Goal: Task Accomplishment & Management: Use online tool/utility

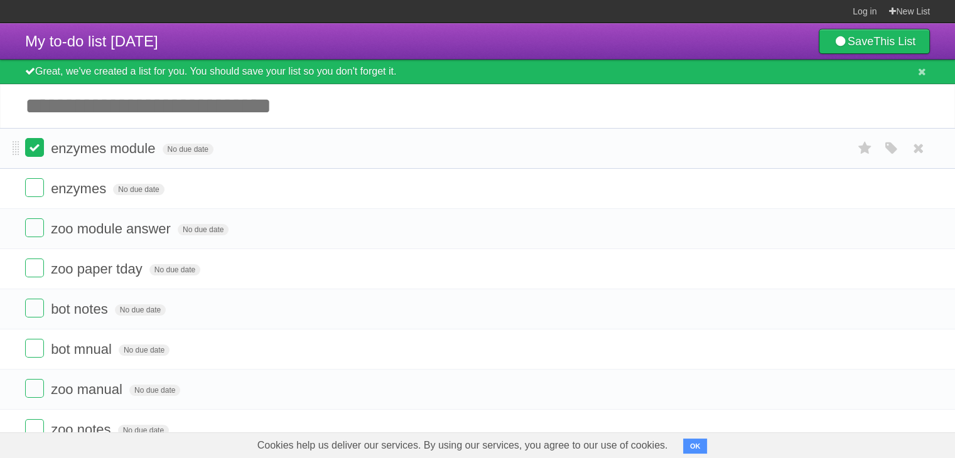
click at [38, 154] on label at bounding box center [34, 147] width 19 height 19
click at [30, 188] on label at bounding box center [34, 187] width 19 height 19
click at [40, 234] on label at bounding box center [34, 227] width 19 height 19
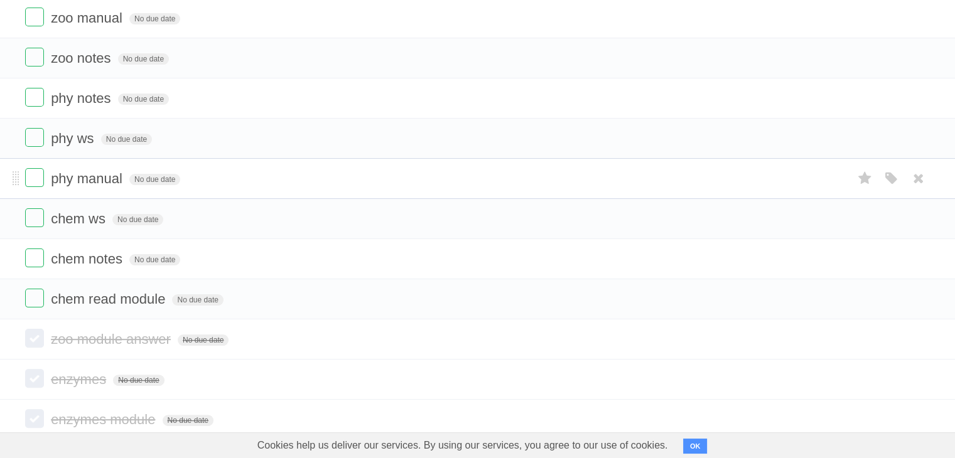
scroll to position [314, 0]
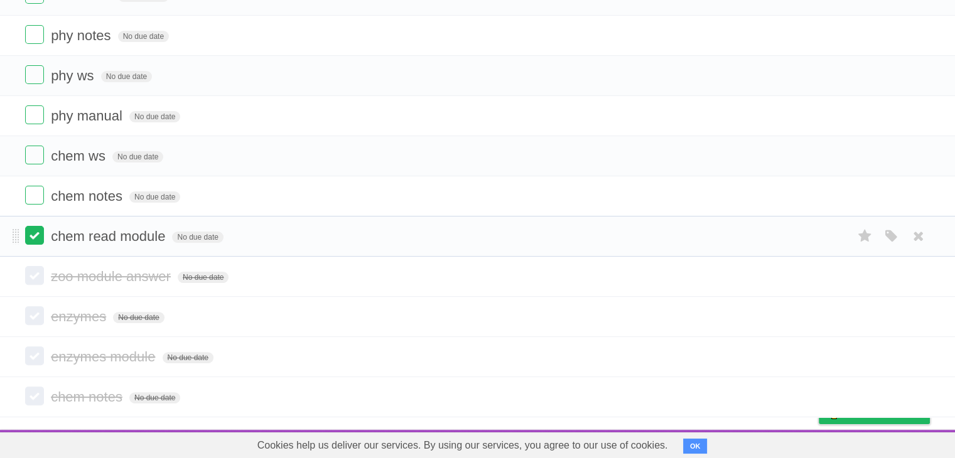
click at [42, 242] on label at bounding box center [34, 235] width 19 height 19
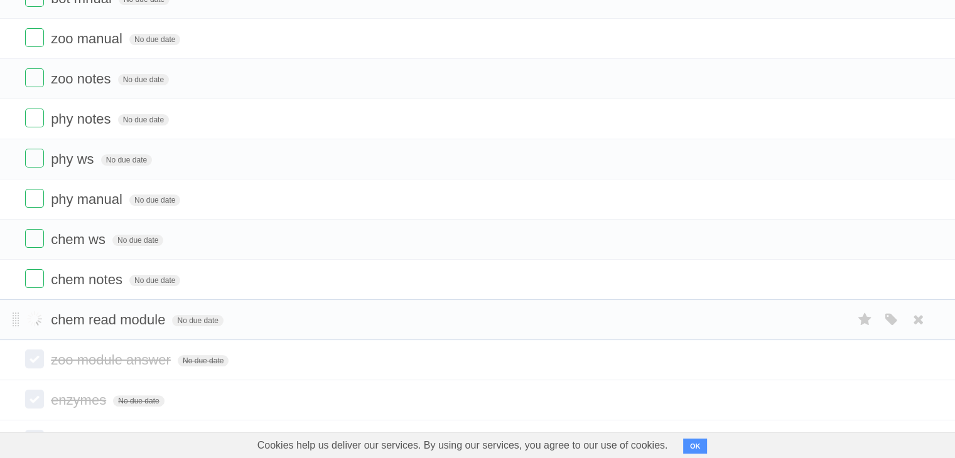
scroll to position [188, 0]
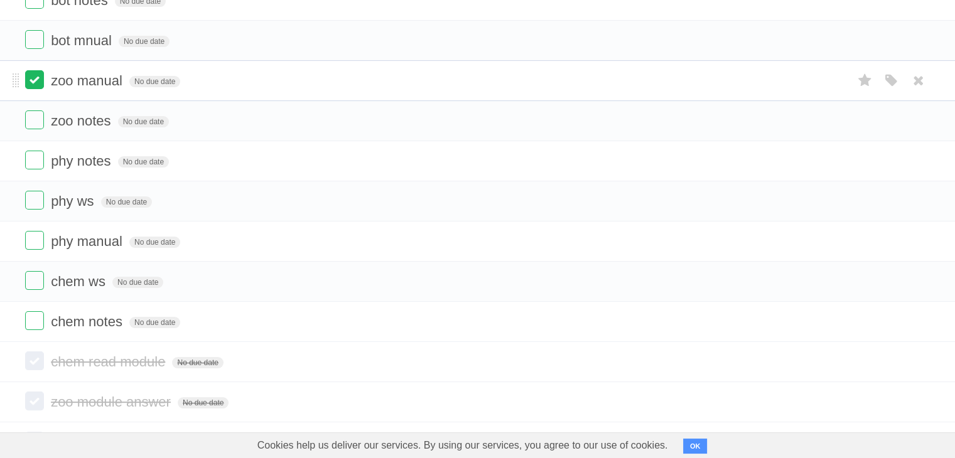
click at [29, 78] on label at bounding box center [34, 79] width 19 height 19
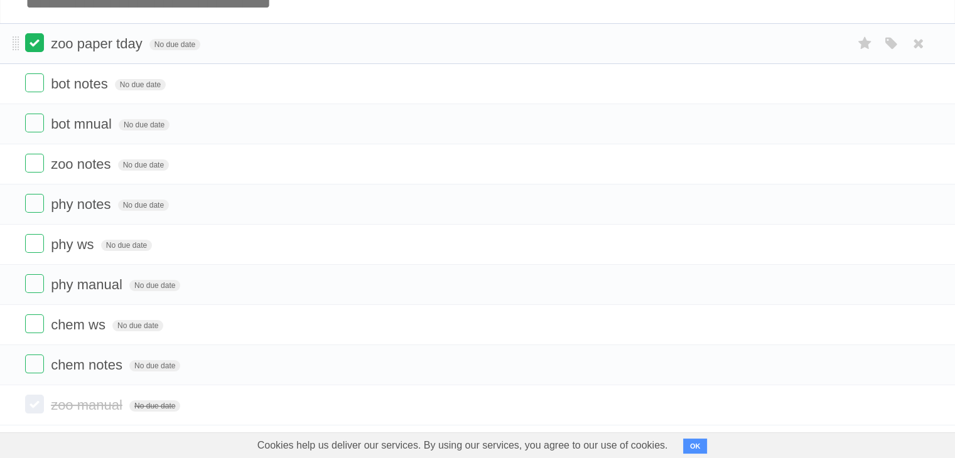
click at [30, 46] on label at bounding box center [34, 42] width 19 height 19
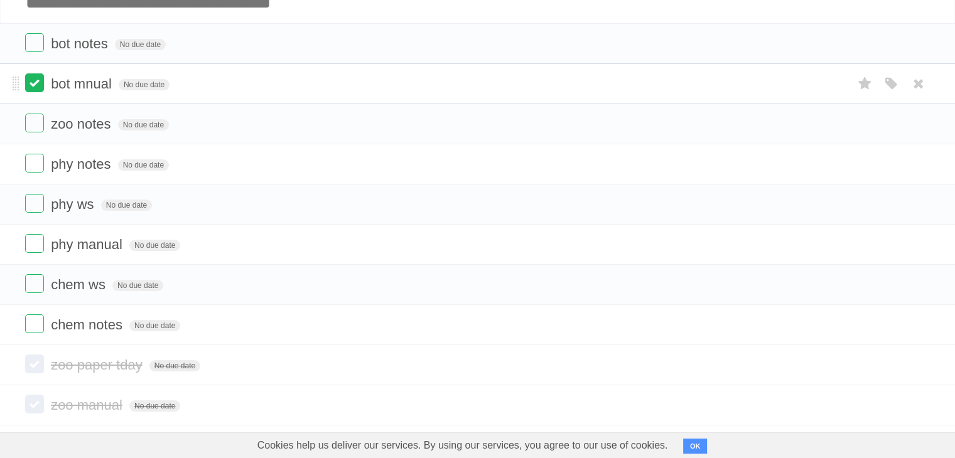
click at [28, 85] on label at bounding box center [34, 82] width 19 height 19
click at [31, 44] on label at bounding box center [34, 42] width 19 height 19
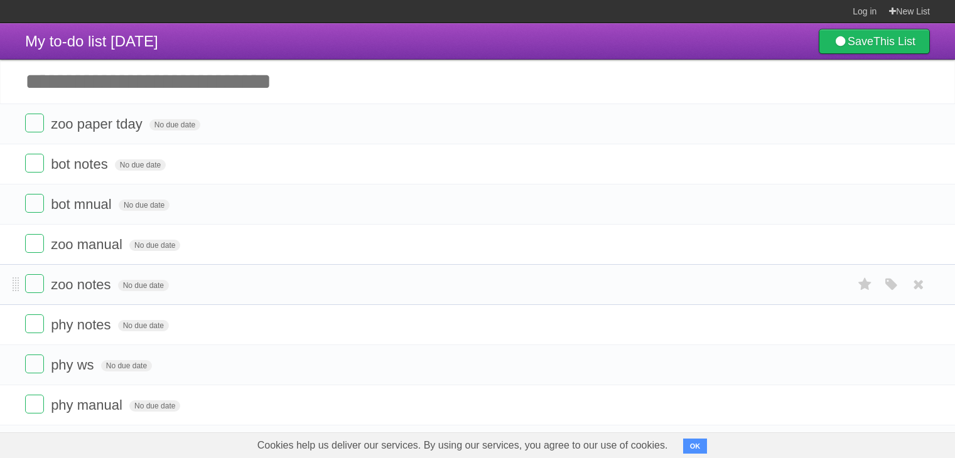
scroll to position [289, 0]
